Goal: Find specific page/section: Find specific page/section

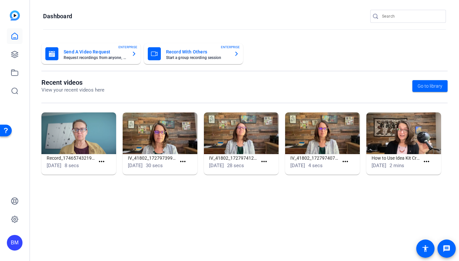
click at [396, 18] on input "Search" at bounding box center [411, 16] width 59 height 8
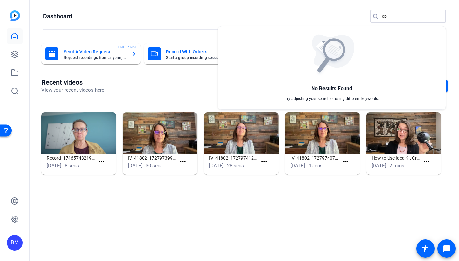
type input "o"
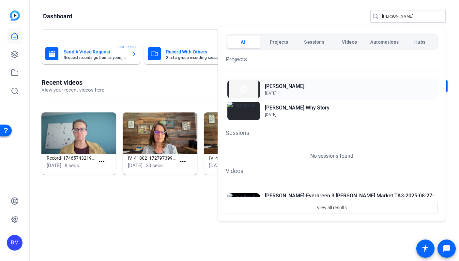
type input "[PERSON_NAME]"
click at [278, 86] on h2 "[PERSON_NAME]" at bounding box center [284, 86] width 39 height 8
